Goal: Information Seeking & Learning: Learn about a topic

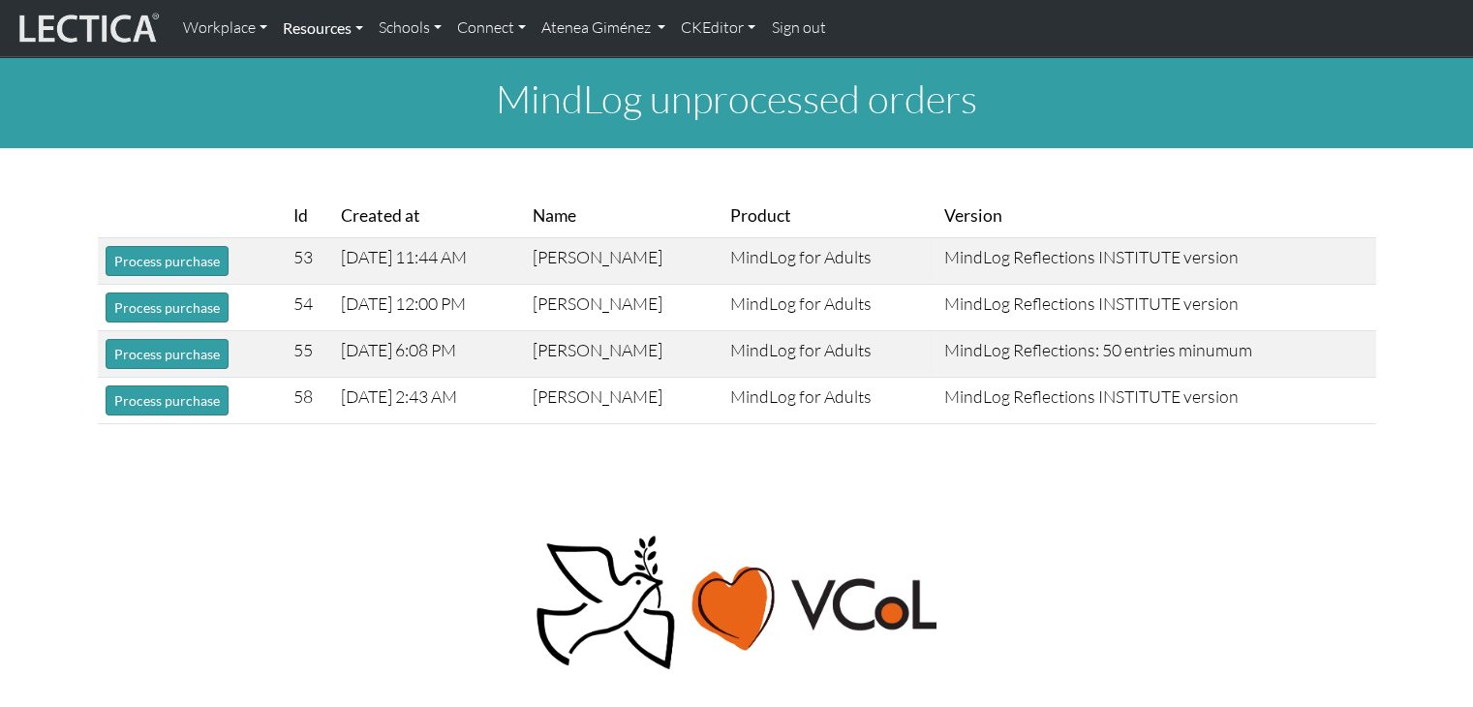
click at [350, 32] on link "Resources" at bounding box center [323, 28] width 96 height 41
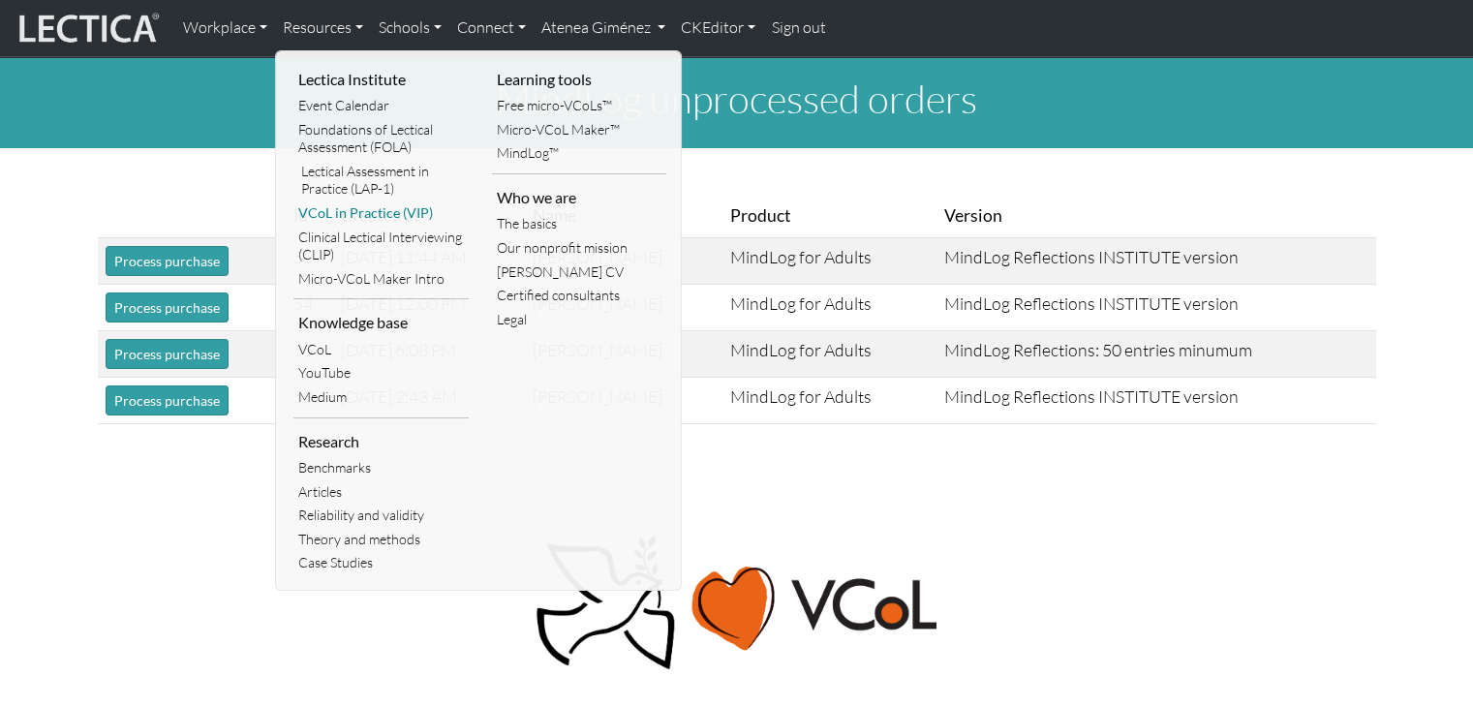
click at [394, 203] on link "VCoL in Practice (VIP)" at bounding box center [380, 213] width 175 height 24
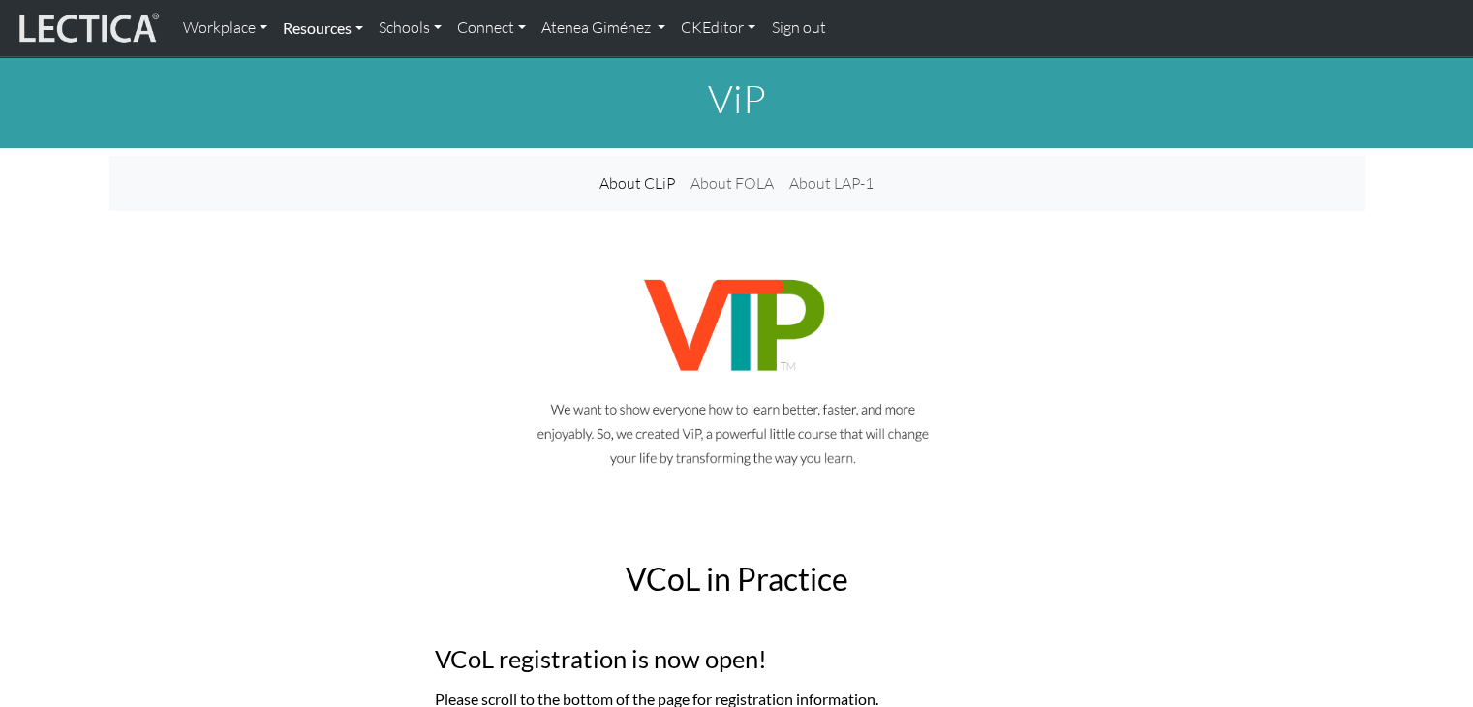
click at [351, 21] on link "Resources" at bounding box center [323, 28] width 96 height 41
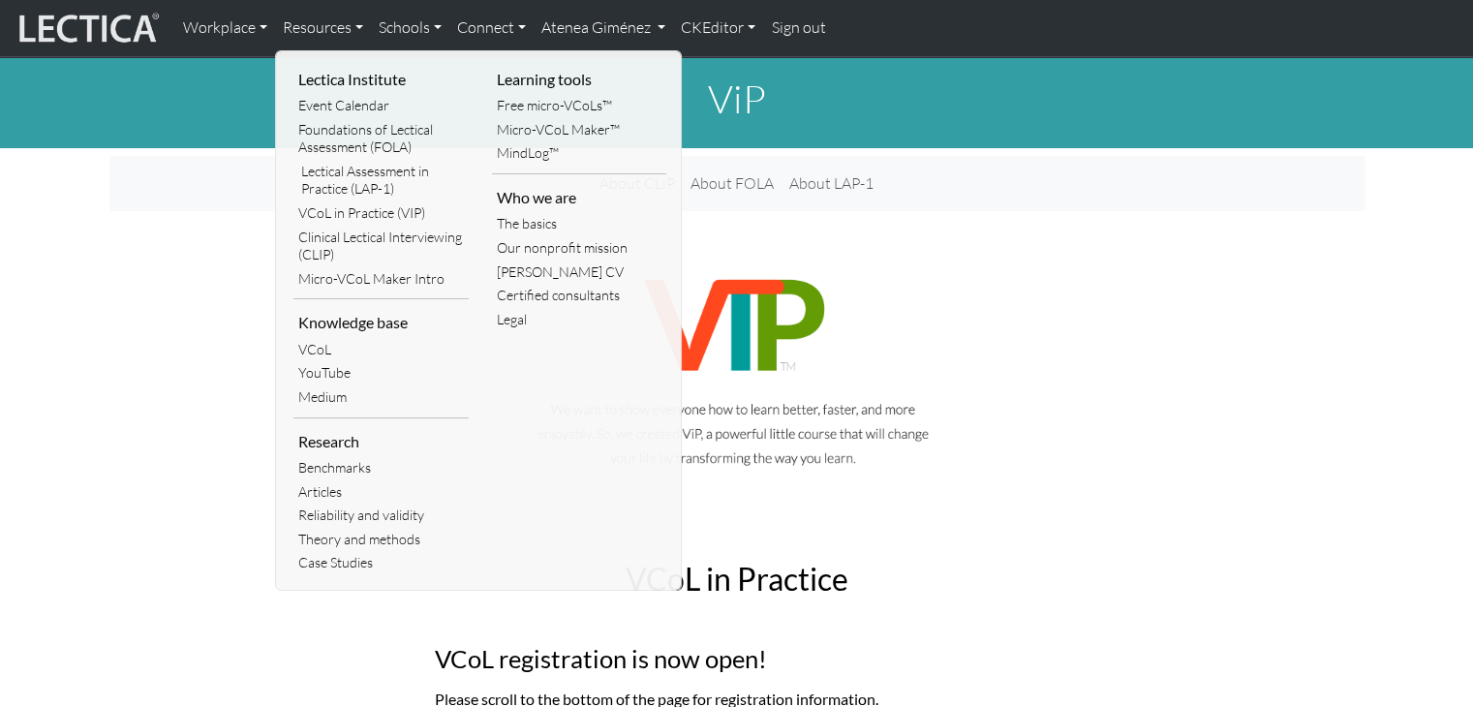
click at [331, 403] on link "Medium" at bounding box center [380, 397] width 175 height 24
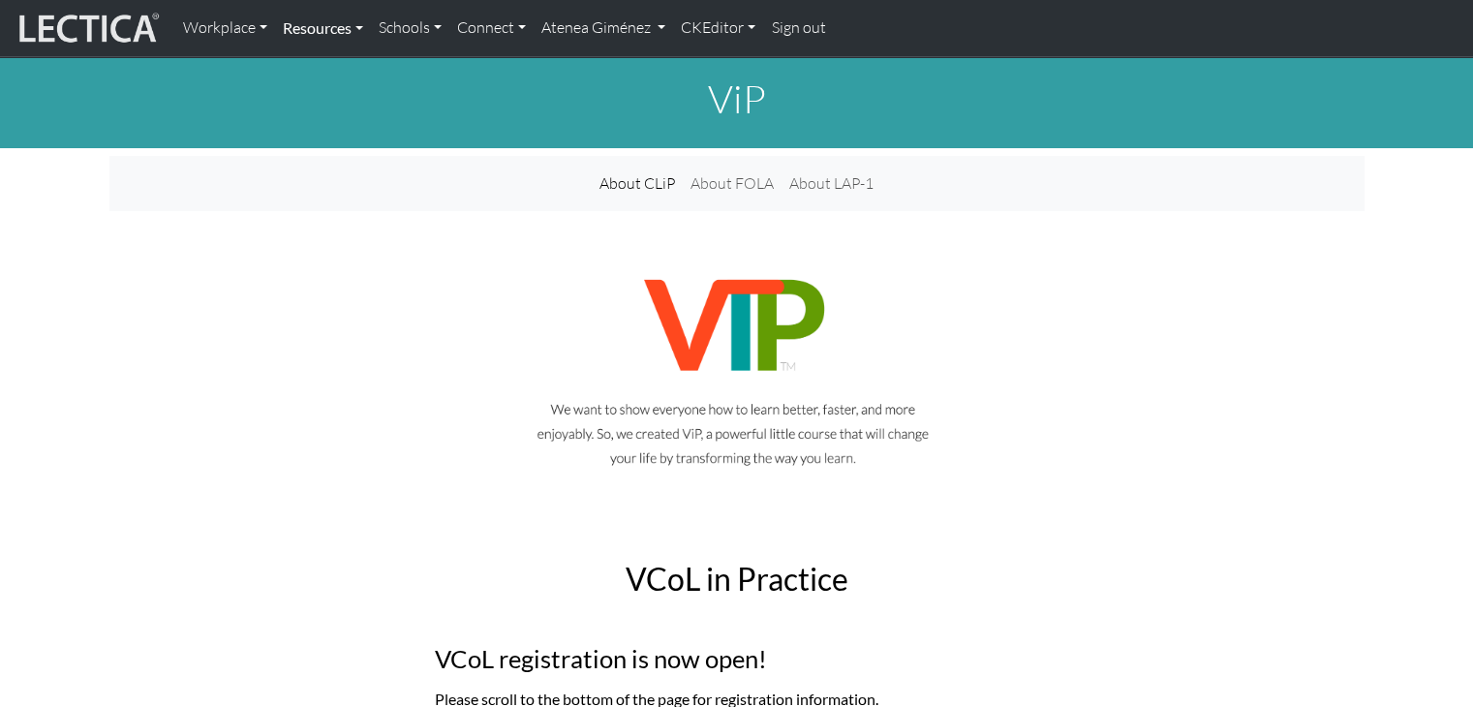
click at [352, 44] on link "Resources" at bounding box center [323, 28] width 96 height 41
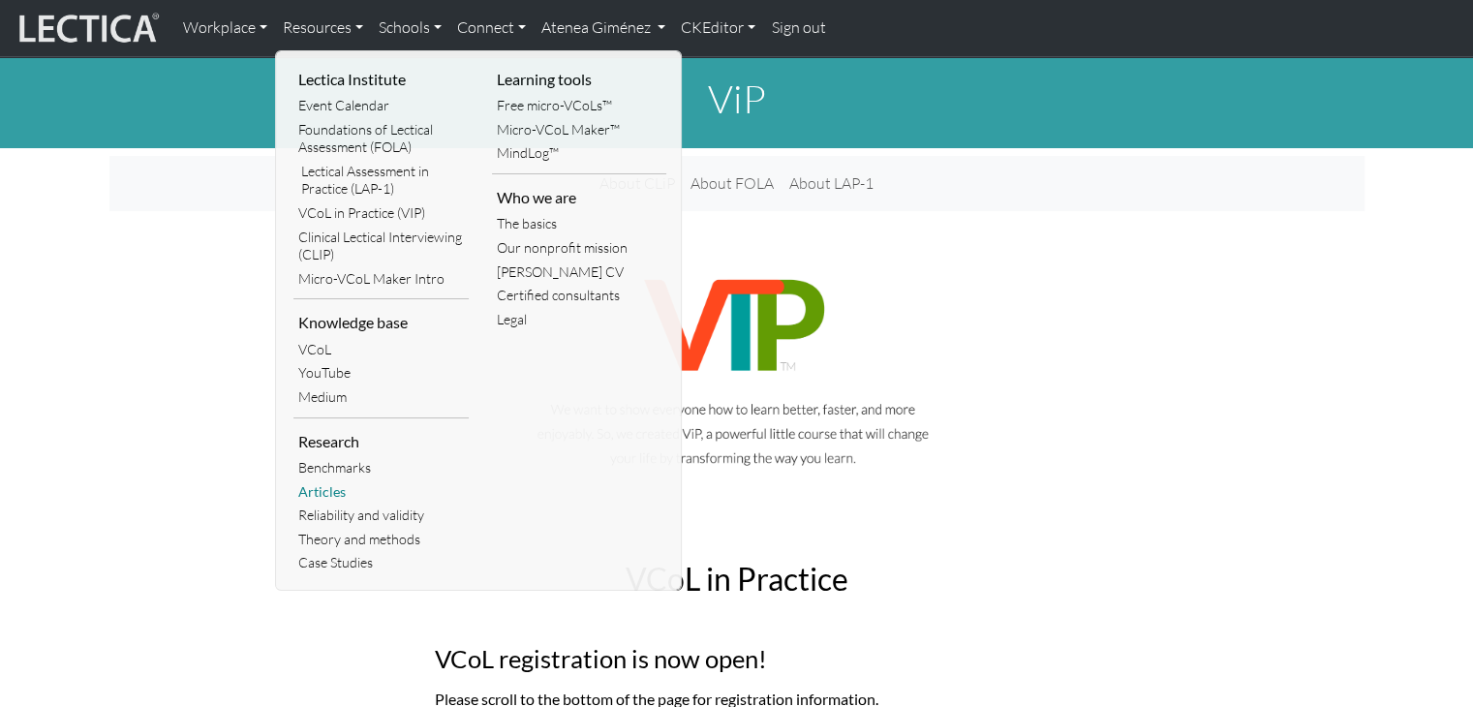
click at [338, 487] on link "Articles" at bounding box center [380, 492] width 175 height 24
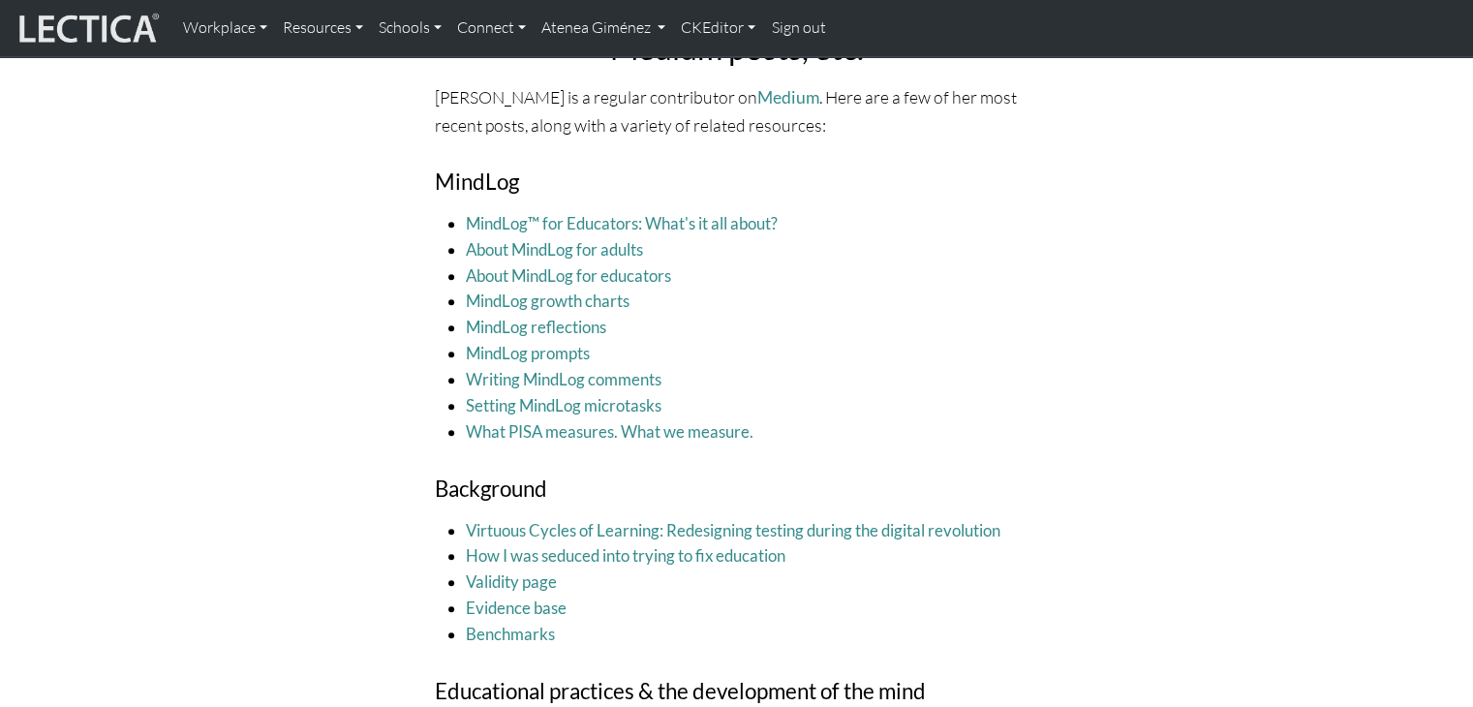
scroll to position [1937, 0]
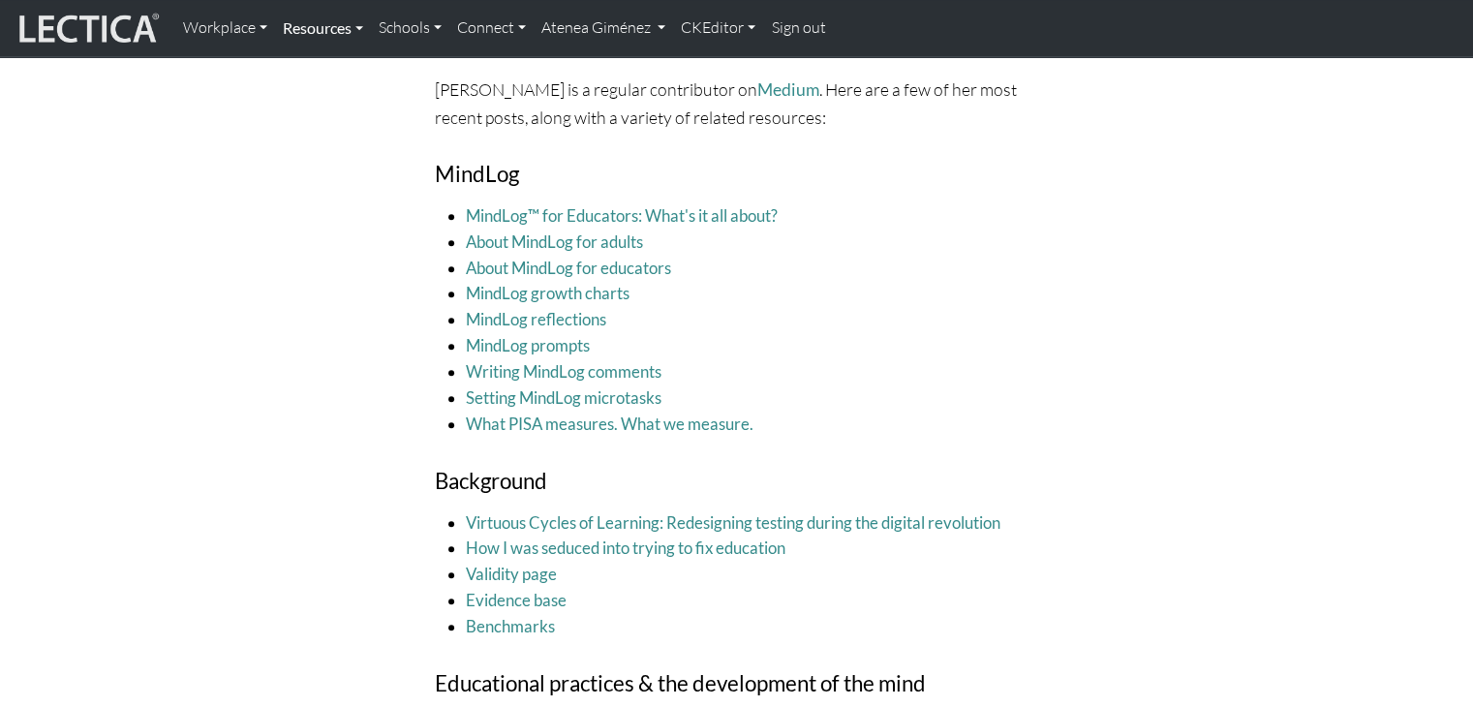
click at [321, 32] on link "Resources" at bounding box center [323, 28] width 96 height 41
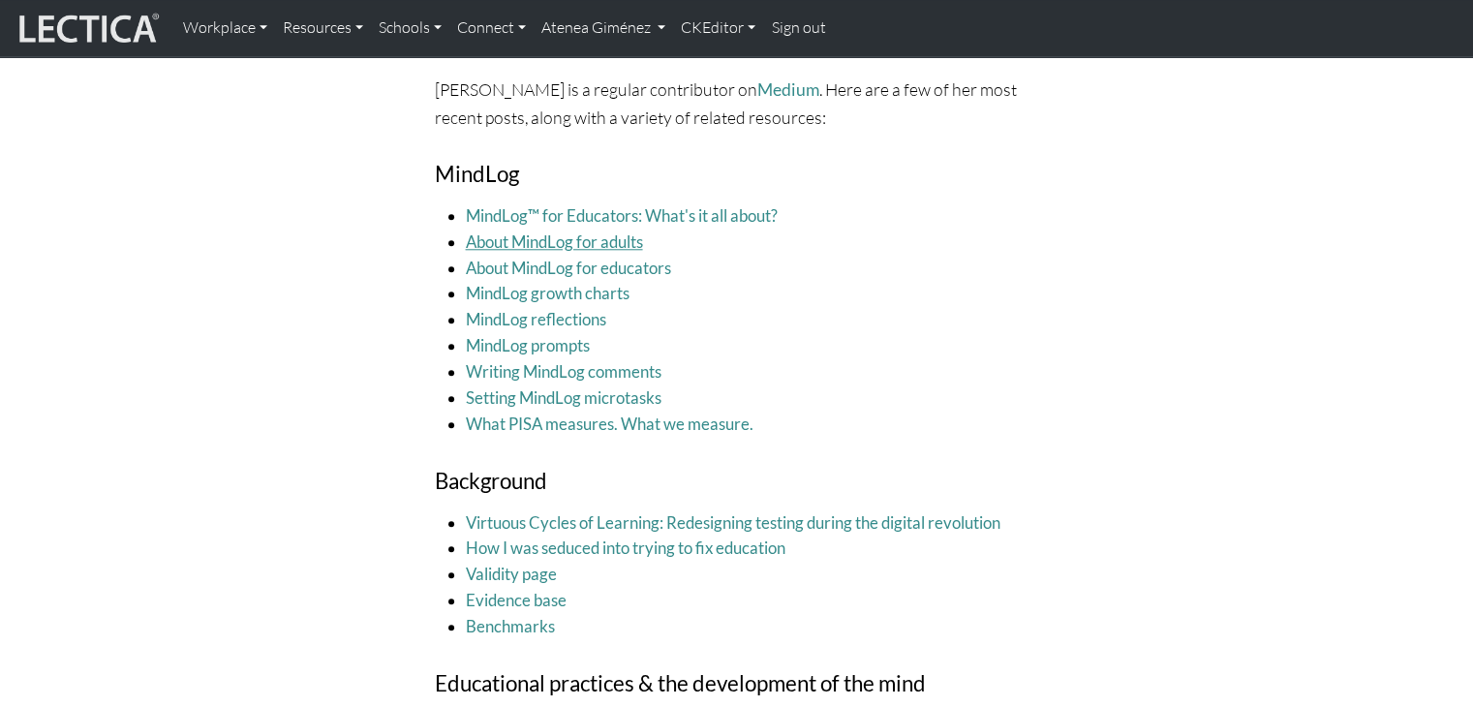
click at [573, 241] on link "About MindLog for adults" at bounding box center [554, 241] width 177 height 20
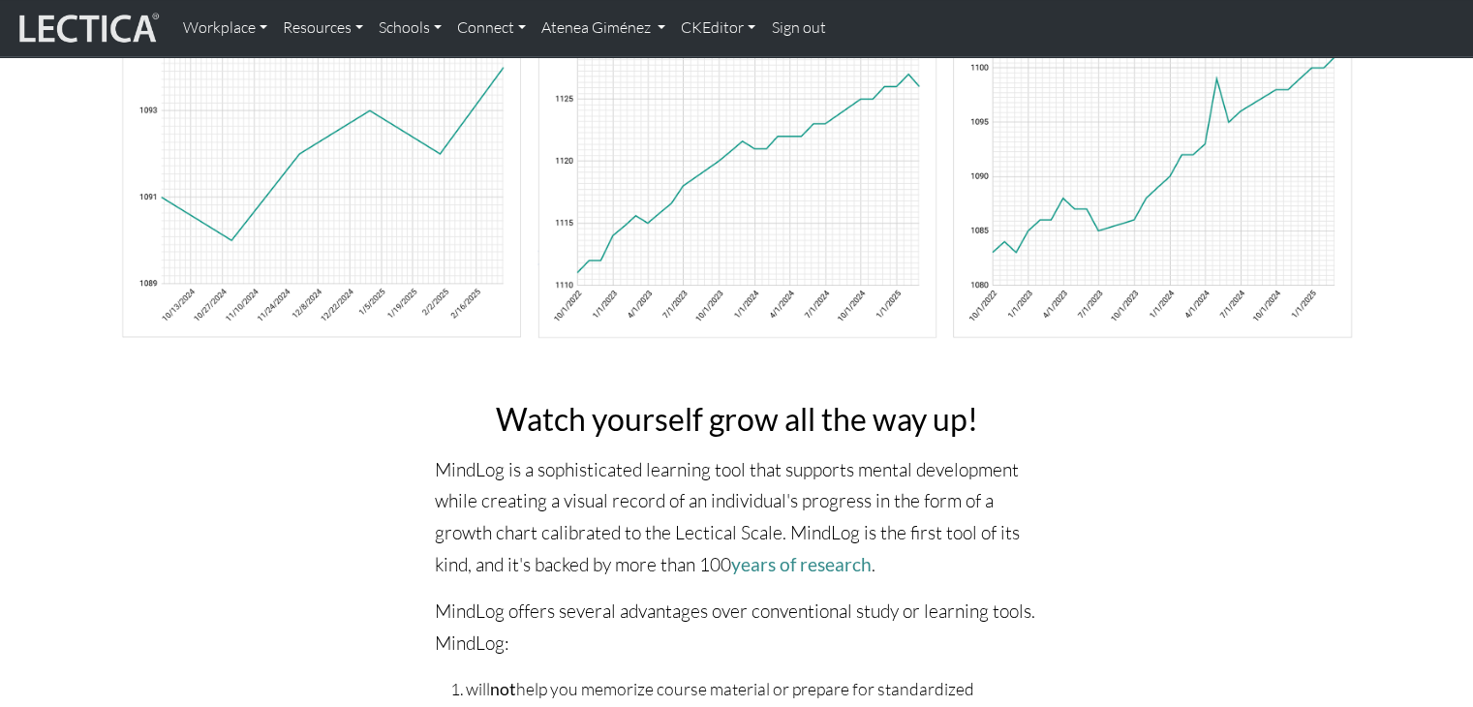
scroll to position [291, 0]
